Goal: Information Seeking & Learning: Learn about a topic

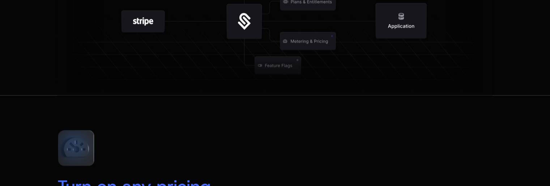
scroll to position [1014, 0]
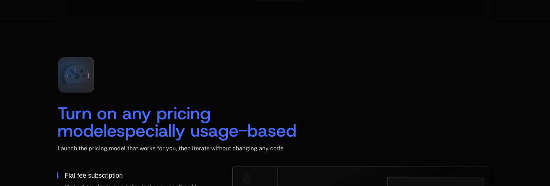
click at [162, 87] on div "Turn on any pricing model especially usage-based Launch the pricing model that …" at bounding box center [274, 109] width 435 height 116
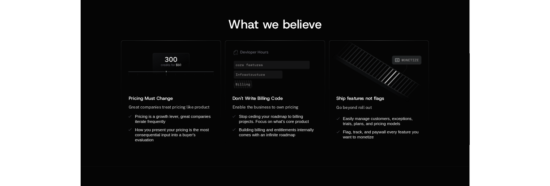
scroll to position [617, 0]
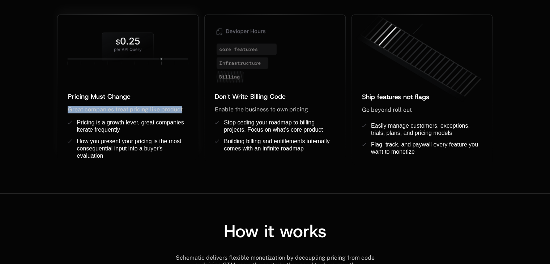
drag, startPoint x: 68, startPoint y: 109, endPoint x: 186, endPoint y: 111, distance: 118.6
click at [186, 111] on div "Great companies treat pricing like product ﻿" at bounding box center [128, 109] width 120 height 7
copy span "Great companies treat pricing like product"
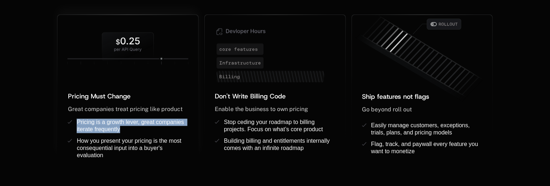
drag, startPoint x: 77, startPoint y: 121, endPoint x: 125, endPoint y: 129, distance: 48.8
click at [125, 129] on div "Pricing is a growth lever, great companies iterate frequently" at bounding box center [132, 126] width 111 height 14
copy span "Pricing is a growth lever, great companies iterate frequently"
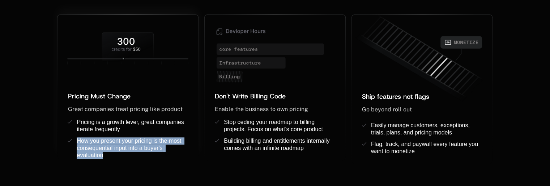
drag, startPoint x: 77, startPoint y: 142, endPoint x: 111, endPoint y: 156, distance: 36.9
click at [111, 156] on div "How you present your pricing is the most consequential input into a buyer's eva…" at bounding box center [132, 149] width 111 height 22
copy span "How you present your pricing is the most consequential input into a buyer's eva…"
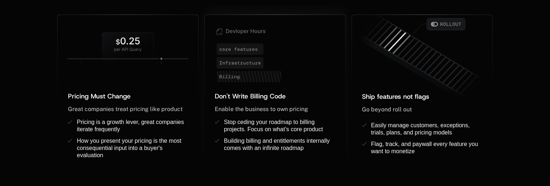
click at [205, 158] on div "Don't Write Billing Code ﻿ Enable the business to own pricing ﻿ ﻿ Stop ceding y…" at bounding box center [275, 125] width 141 height 69
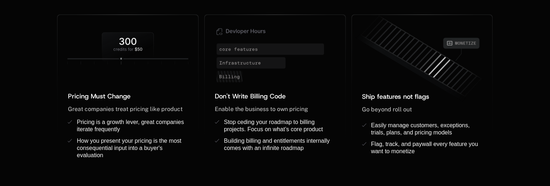
click at [199, 150] on div "Pricing Must Change ﻿ ﻿ Great companies treat pricing like product ﻿ Pricing is…" at bounding box center [129, 89] width 144 height 150
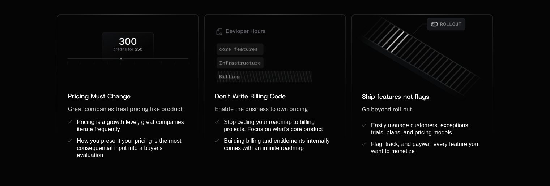
click at [297, 161] on div "Don't Write Billing Code ﻿ Enable the business to own pricing ﻿ ﻿ Stop ceding y…" at bounding box center [274, 89] width 147 height 150
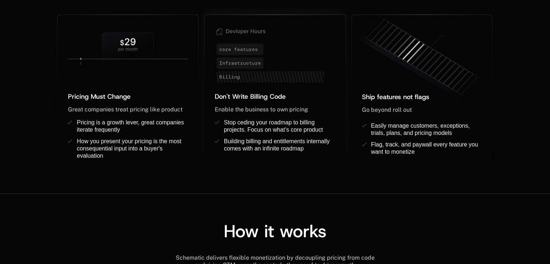
scroll to position [617, 0]
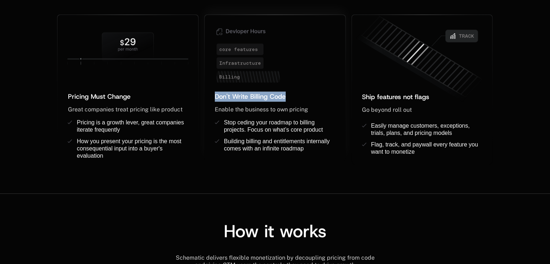
drag, startPoint x: 215, startPoint y: 98, endPoint x: 287, endPoint y: 100, distance: 71.6
click at [287, 100] on div "Don't Write Billing Code ﻿" at bounding box center [275, 96] width 120 height 10
copy span "Don't Write Billing Code"
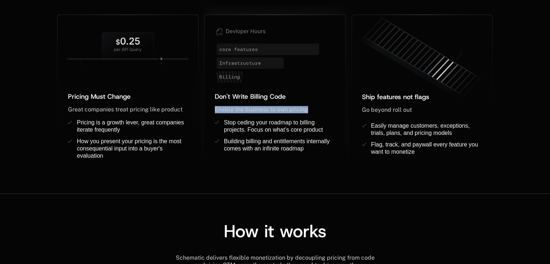
drag, startPoint x: 215, startPoint y: 109, endPoint x: 326, endPoint y: 111, distance: 110.6
click at [326, 111] on div "Enable the business to own pricing ﻿ ﻿" at bounding box center [275, 109] width 120 height 7
copy span "Enable the business to own pricing"
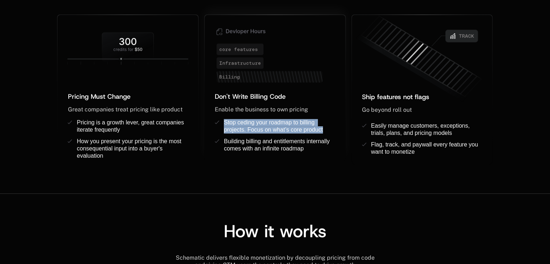
drag, startPoint x: 236, startPoint y: 123, endPoint x: 324, endPoint y: 133, distance: 88.8
click at [324, 133] on ul "Stop ceding your roadmap to billing projects. Focus on what’s core product Buil…" at bounding box center [275, 140] width 120 height 42
copy span "Stop ceding your roadmap to billing projects. Focus on what’s core product"
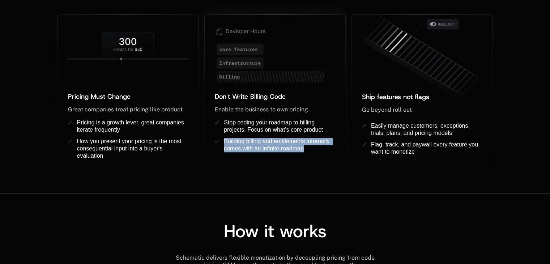
drag, startPoint x: 225, startPoint y: 141, endPoint x: 312, endPoint y: 155, distance: 88.6
click at [312, 155] on ul "Stop ceding your roadmap to billing projects. Focus on what’s core product Buil…" at bounding box center [275, 140] width 120 height 42
copy span "Building billing and entitlements internally comes with an infinite roadmap"
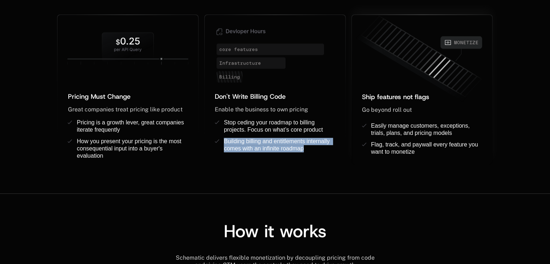
click at [362, 96] on span "Ship features not flags" at bounding box center [395, 97] width 67 height 9
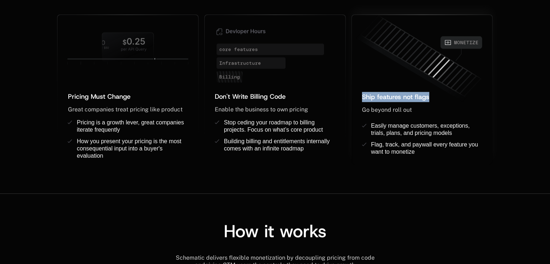
drag, startPoint x: 361, startPoint y: 96, endPoint x: 424, endPoint y: 98, distance: 62.6
click at [424, 98] on span "Ship features not flags" at bounding box center [395, 97] width 67 height 9
copy div "Ship features not flags ﻿"
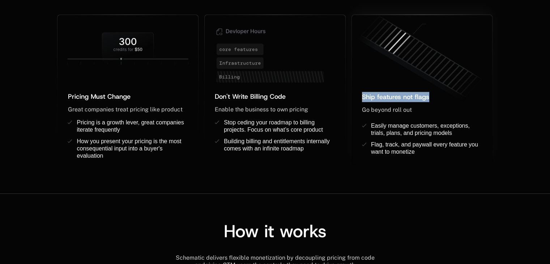
drag, startPoint x: 363, startPoint y: 108, endPoint x: 421, endPoint y: 112, distance: 57.9
click at [421, 112] on div "Go beyond roll out ﻿ ﻿" at bounding box center [422, 109] width 120 height 7
copy span "Go beyond roll out"
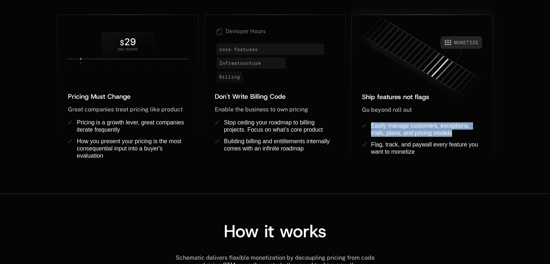
drag, startPoint x: 371, startPoint y: 123, endPoint x: 458, endPoint y: 134, distance: 87.5
click at [458, 134] on div "Easily manage customers, exceptions, trials, plans, and pricing models ﻿" at bounding box center [426, 129] width 111 height 14
copy span "Easily manage customers, exceptions, trials, plans, and pricing models"
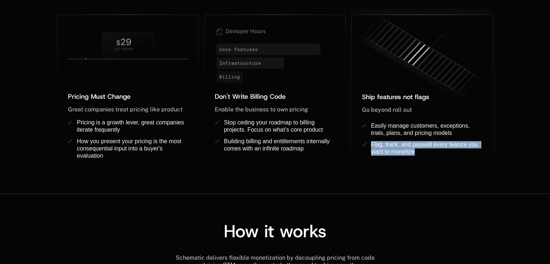
drag, startPoint x: 371, startPoint y: 143, endPoint x: 435, endPoint y: 158, distance: 65.3
click at [435, 158] on ul "Easily manage customers, exceptions, trials, plans, and pricing models ﻿ Flag, …" at bounding box center [422, 143] width 120 height 42
copy span "Flag, track, and paywall every feature you want to monetize"
click at [331, 186] on div "What we believe Pricing Must Change ﻿ ﻿ Great companies treat pricing like prod…" at bounding box center [275, 66] width 550 height 254
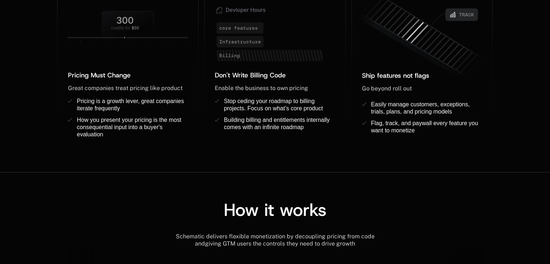
scroll to position [653, 0]
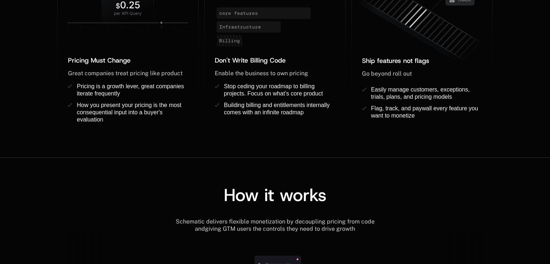
scroll to position [725, 0]
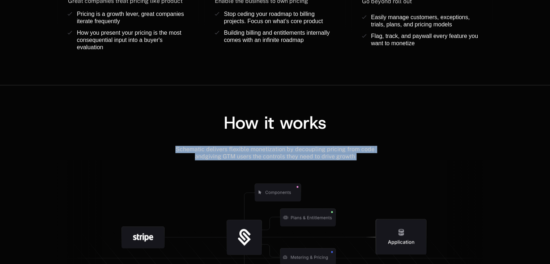
drag, startPoint x: 171, startPoint y: 149, endPoint x: 348, endPoint y: 161, distance: 176.7
click at [348, 161] on div "How it works Schematic delivers flexible monetization by decoupling pricing fro…" at bounding box center [274, 212] width 435 height 197
copy div "Schematic delivers flexible monetization by decoupling pricing from code and gi…"
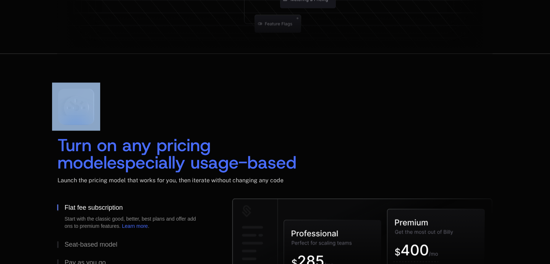
scroll to position [1014, 0]
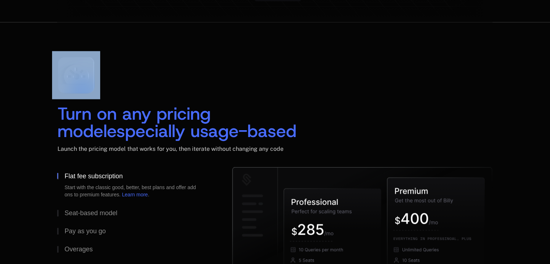
drag, startPoint x: 59, startPoint y: 111, endPoint x: 266, endPoint y: 132, distance: 208.1
click at [266, 132] on div "Turn on any pricing model especially usage-based" at bounding box center [177, 122] width 240 height 35
copy div "Turn on any pricing model especially usage-based"
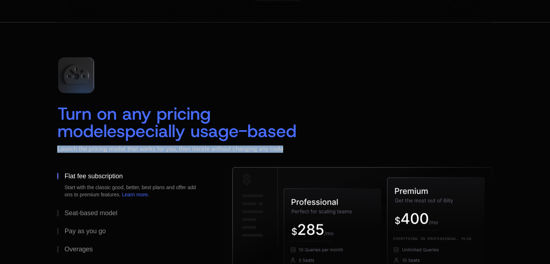
drag, startPoint x: 57, startPoint y: 149, endPoint x: 288, endPoint y: 150, distance: 231.3
click at [288, 150] on div "Launch the pricing model that works for you, then iterate without changing any …" at bounding box center [274, 148] width 435 height 7
copy span "Launch the pricing model that works for you, then iterate without changing any …"
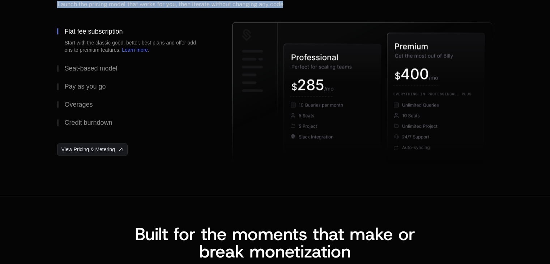
scroll to position [1267, 0]
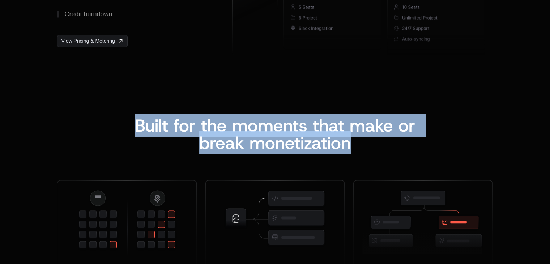
drag, startPoint x: 138, startPoint y: 122, endPoint x: 371, endPoint y: 139, distance: 233.4
click at [371, 139] on div "Built for the moments that make or b reak monetization" at bounding box center [274, 133] width 309 height 35
copy div "Built for the moments that make or b reak monetization"
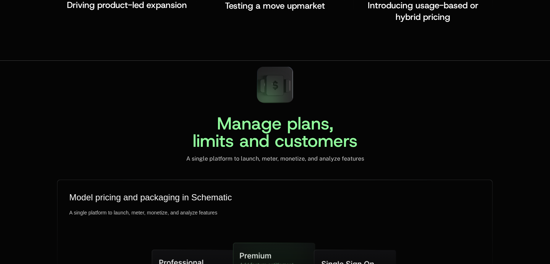
scroll to position [1665, 0]
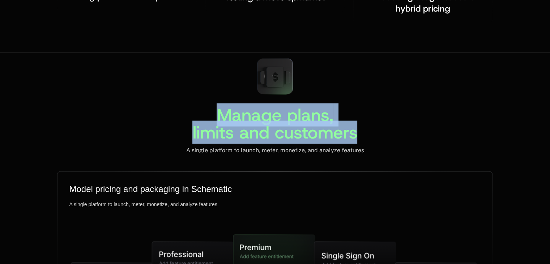
drag, startPoint x: 220, startPoint y: 115, endPoint x: 358, endPoint y: 138, distance: 140.0
click at [358, 138] on div "Manage plans, limits and customers A single platform to launch, meter, monetize…" at bounding box center [274, 103] width 435 height 102
copy span "Manage plans, limits and customers"
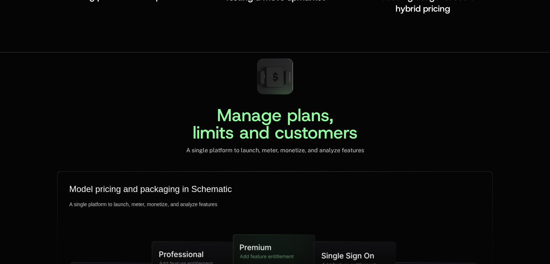
click at [340, 151] on div "A single platform to launch, meter, monetize, and analyze features" at bounding box center [275, 150] width 178 height 7
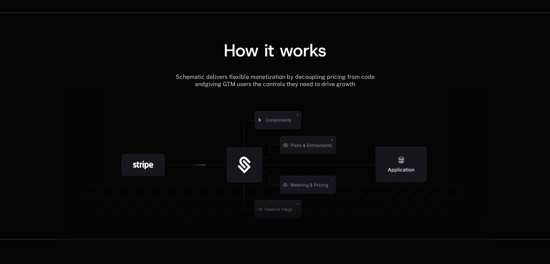
scroll to position [906, 0]
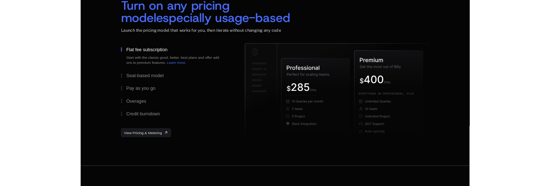
scroll to position [1120, 0]
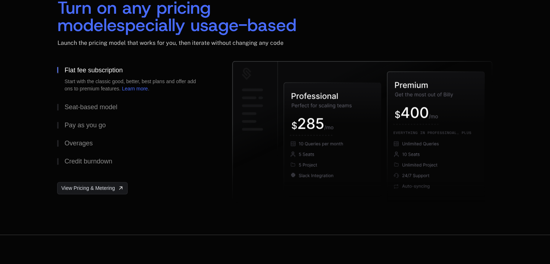
drag, startPoint x: 128, startPoint y: 67, endPoint x: 86, endPoint y: 71, distance: 41.7
click at [86, 71] on button "Flat fee subscription Start with the classic good, better, best plans and offer…" at bounding box center [133, 79] width 152 height 37
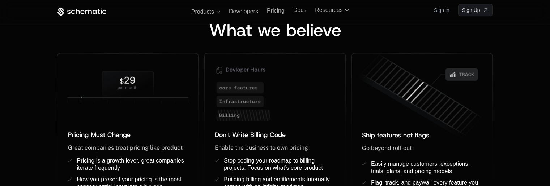
scroll to position [470, 0]
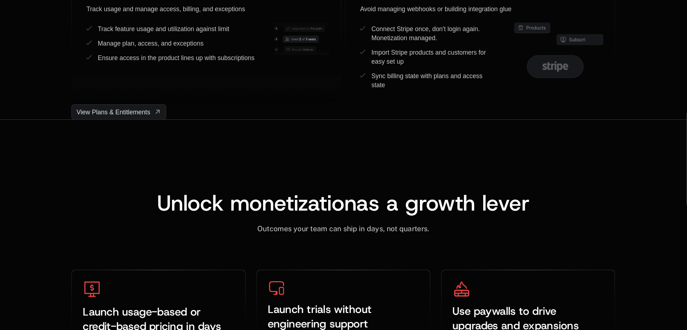
scroll to position [2060, 0]
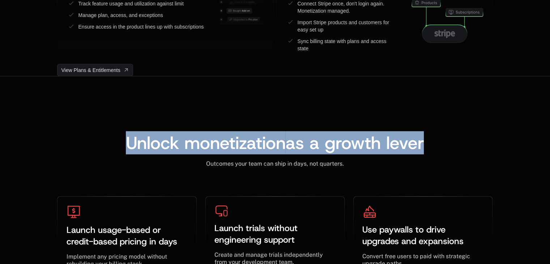
drag, startPoint x: 126, startPoint y: 145, endPoint x: 425, endPoint y: 144, distance: 299.2
click at [425, 144] on div "Unlock monetization as a growth lever ﻿" at bounding box center [275, 142] width 338 height 17
click at [295, 148] on span "as a growth lever" at bounding box center [354, 142] width 138 height 23
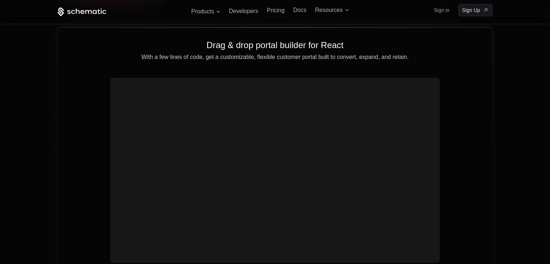
scroll to position [2530, 0]
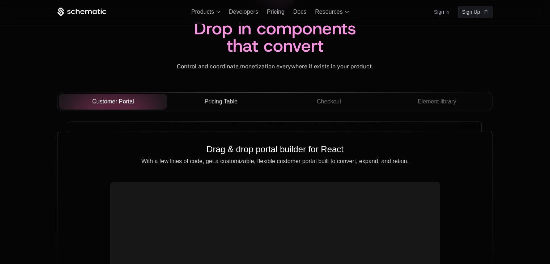
click at [220, 106] on button "Pricing Table" at bounding box center [221, 102] width 108 height 16
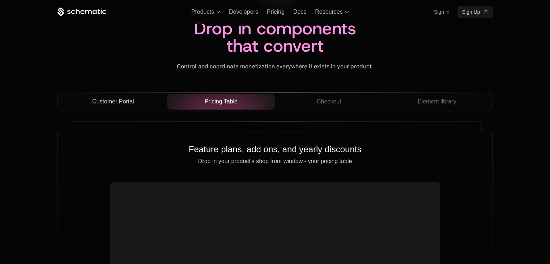
click at [132, 101] on span "Customer Portal" at bounding box center [113, 101] width 42 height 9
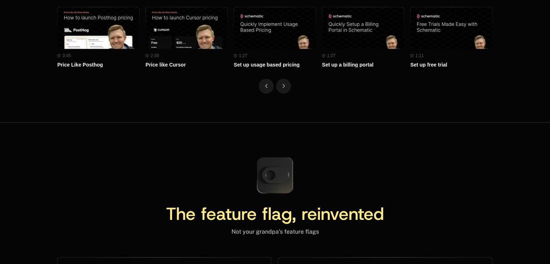
scroll to position [3284, 0]
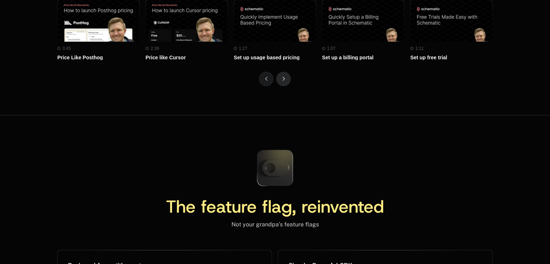
click at [286, 77] on button "Next" at bounding box center [283, 79] width 14 height 14
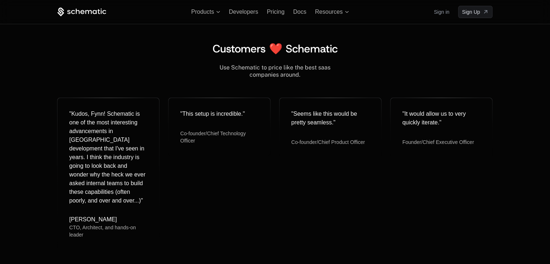
scroll to position [2895, 0]
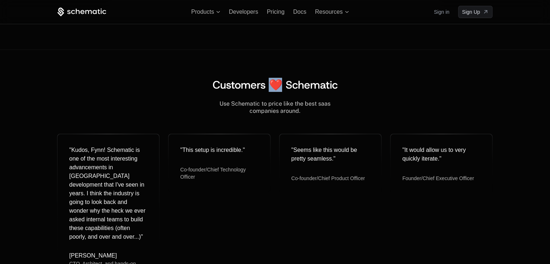
drag, startPoint x: 272, startPoint y: 83, endPoint x: 280, endPoint y: 83, distance: 7.6
click at [280, 83] on span "Customers ❤️ Schematic" at bounding box center [274, 85] width 125 height 14
click at [291, 88] on span "Customers ❤️ Schematic" at bounding box center [274, 85] width 125 height 14
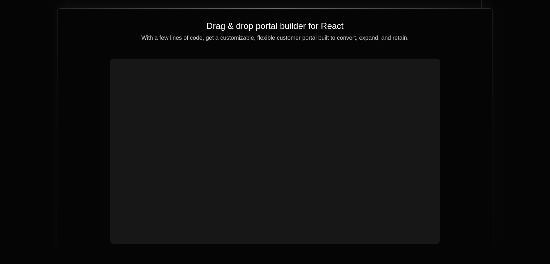
scroll to position [2606, 0]
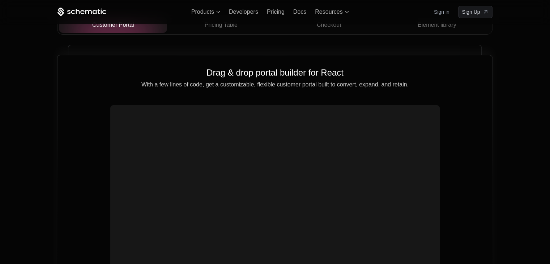
drag, startPoint x: 462, startPoint y: 135, endPoint x: 387, endPoint y: 131, distance: 75.3
click at [387, 131] on video at bounding box center [274, 189] width 323 height 162
drag, startPoint x: 147, startPoint y: 129, endPoint x: 92, endPoint y: 168, distance: 67.8
click at [92, 168] on div "Drag & drop portal builder for React With a few lines of code, get a customizab…" at bounding box center [274, 178] width 434 height 246
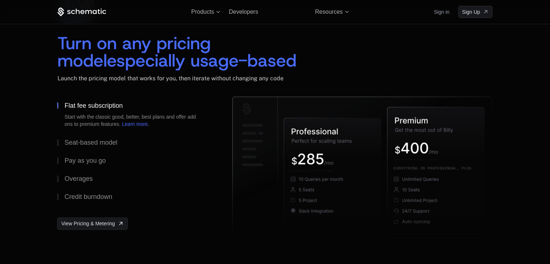
scroll to position [1084, 0]
